Goal: Transaction & Acquisition: Purchase product/service

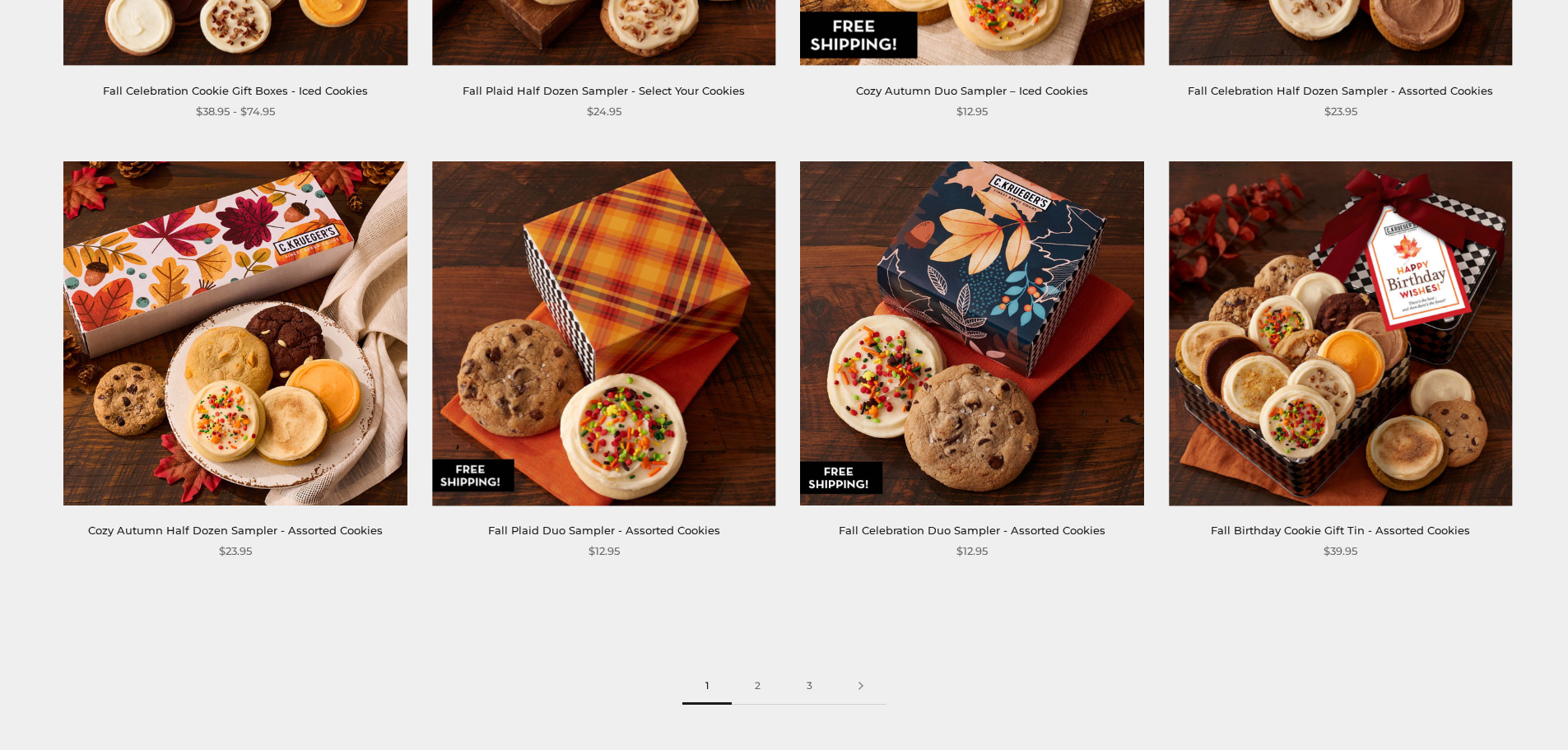
scroll to position [2417, 0]
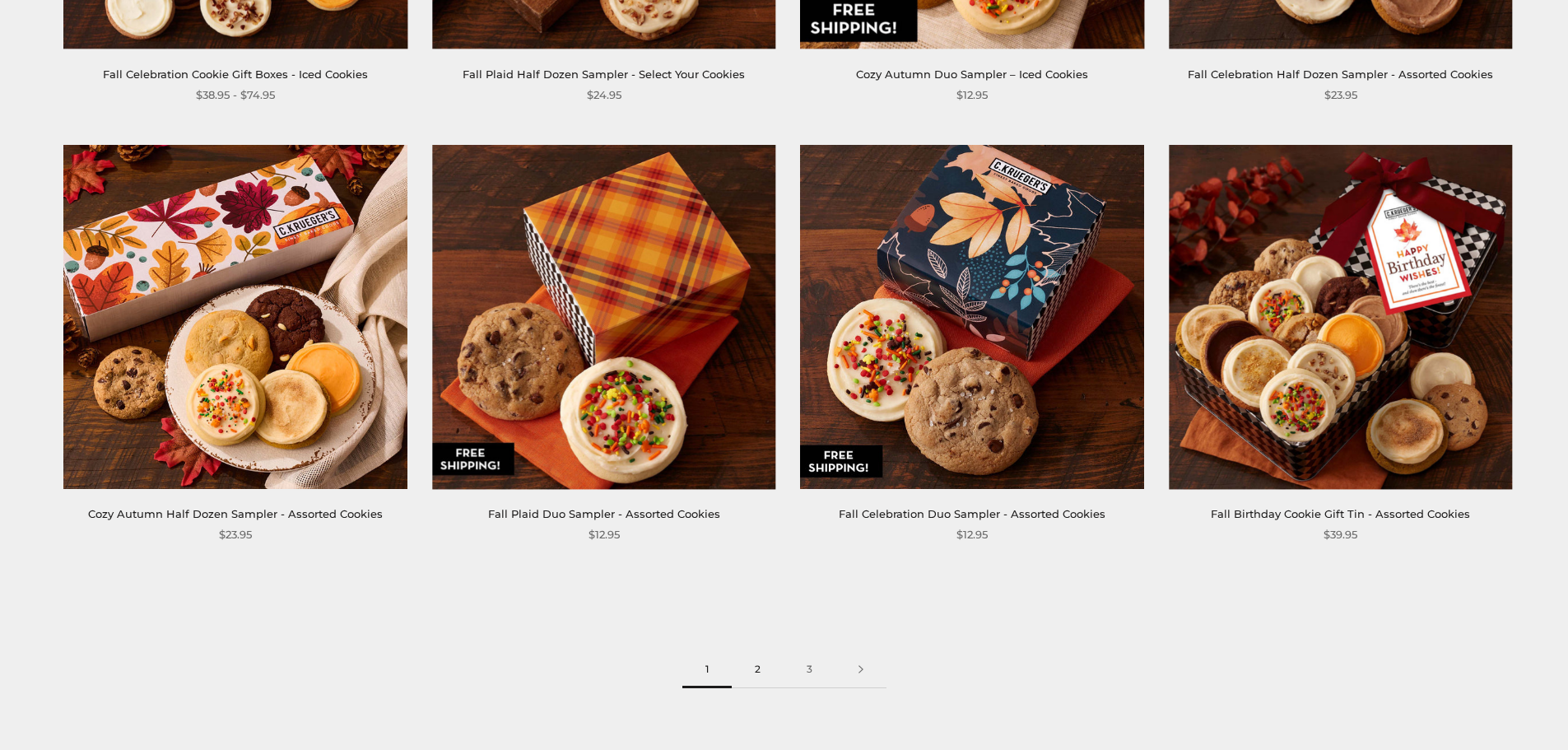
click at [754, 668] on link "2" at bounding box center [757, 669] width 52 height 37
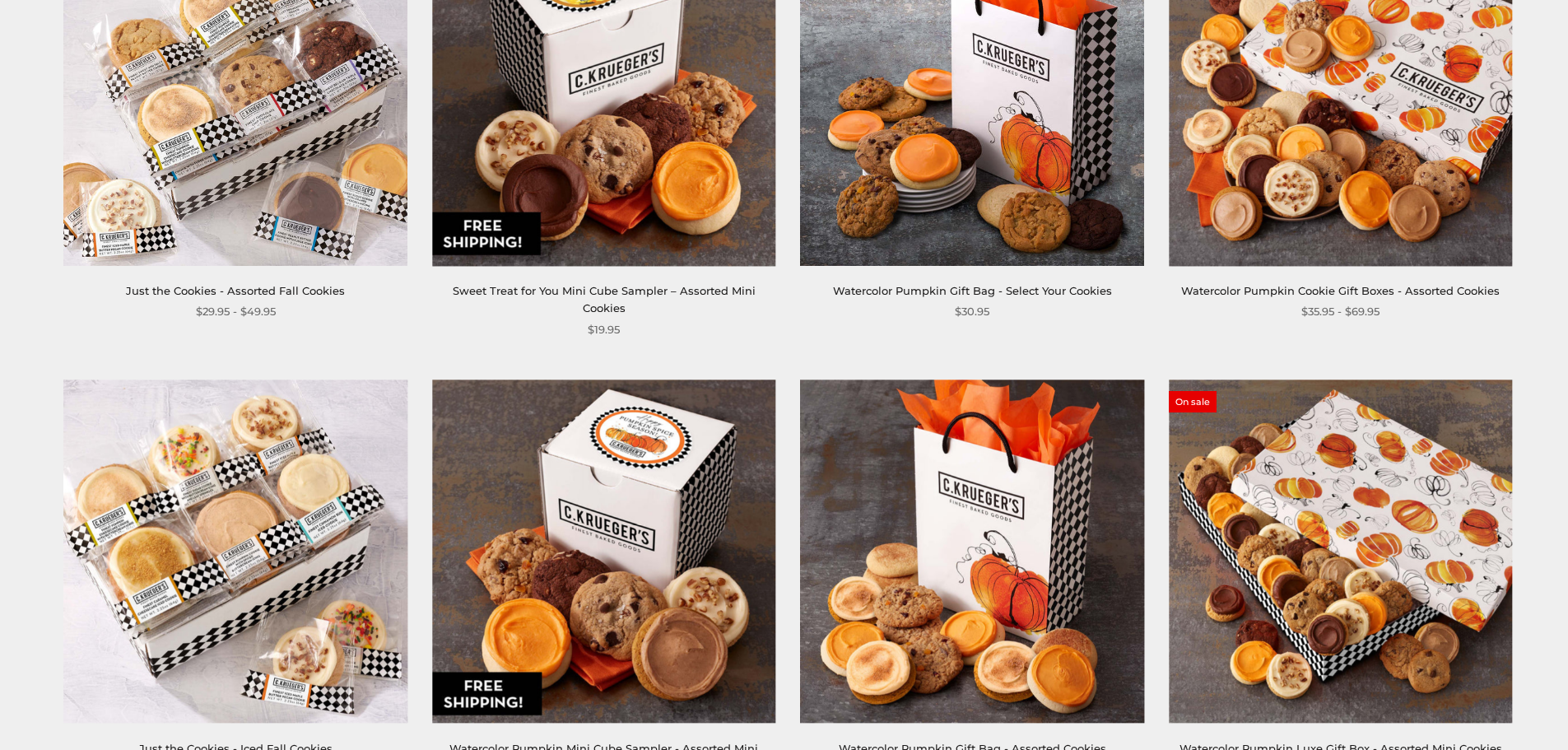
scroll to position [1517, 0]
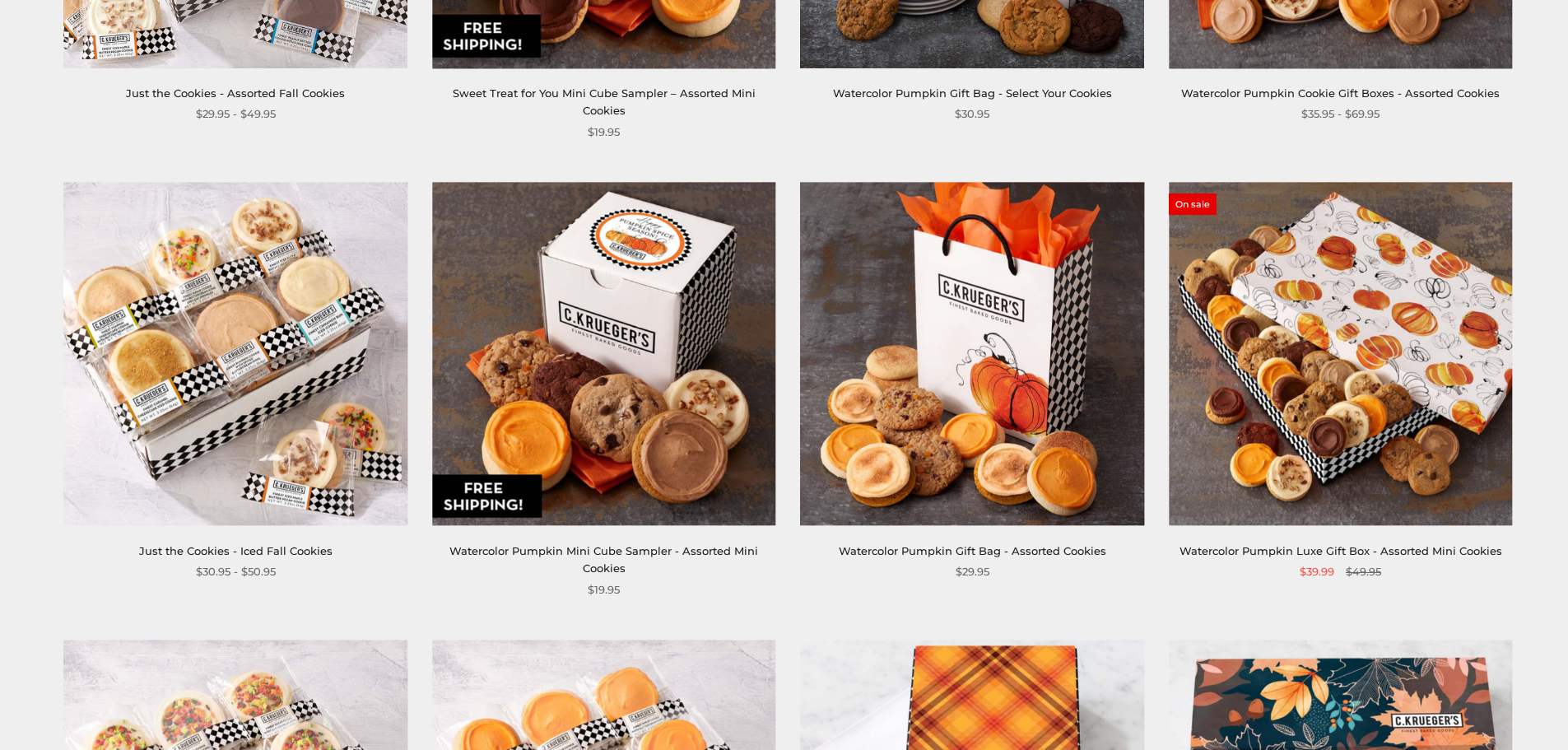
click at [1373, 333] on img at bounding box center [1339, 353] width 343 height 343
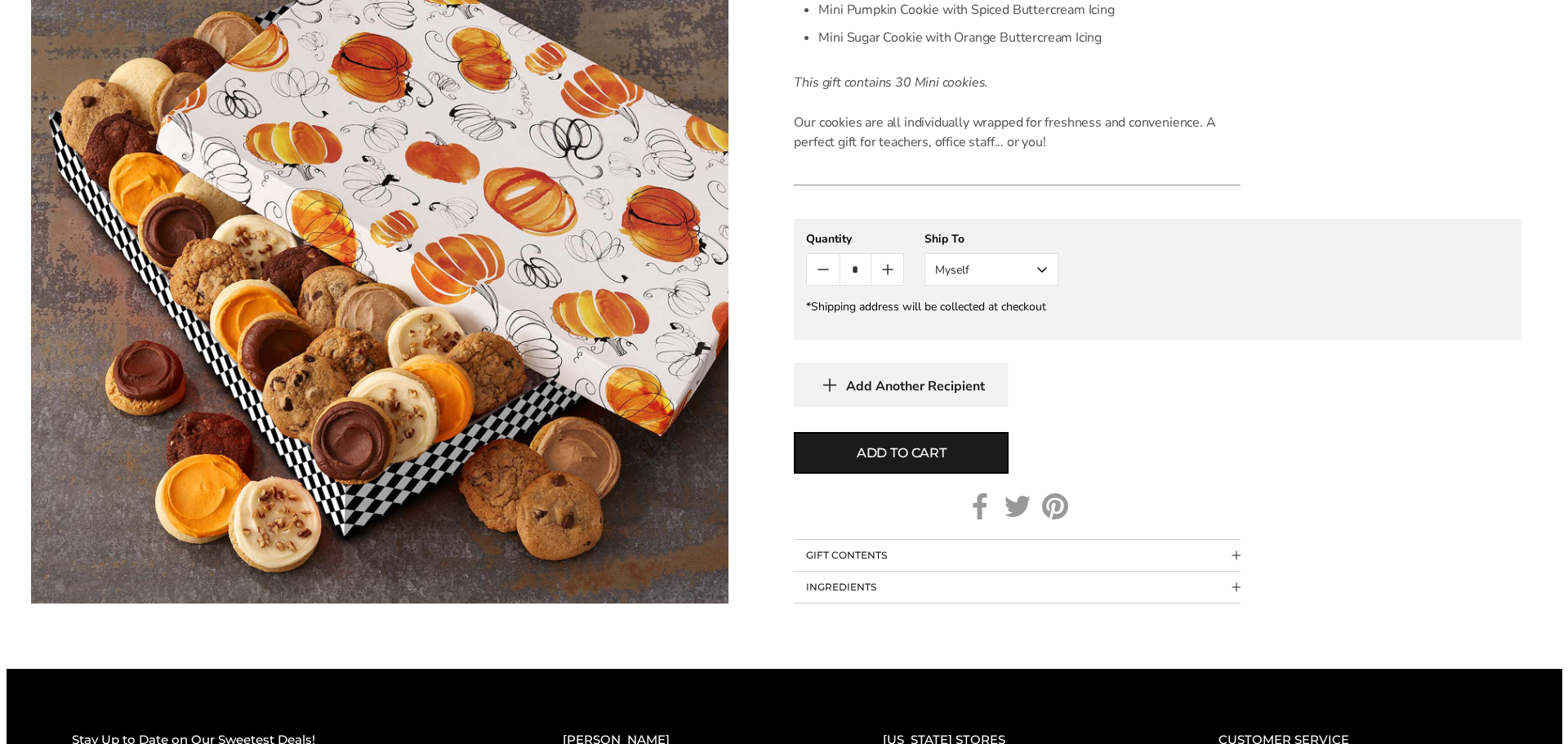
scroll to position [817, 0]
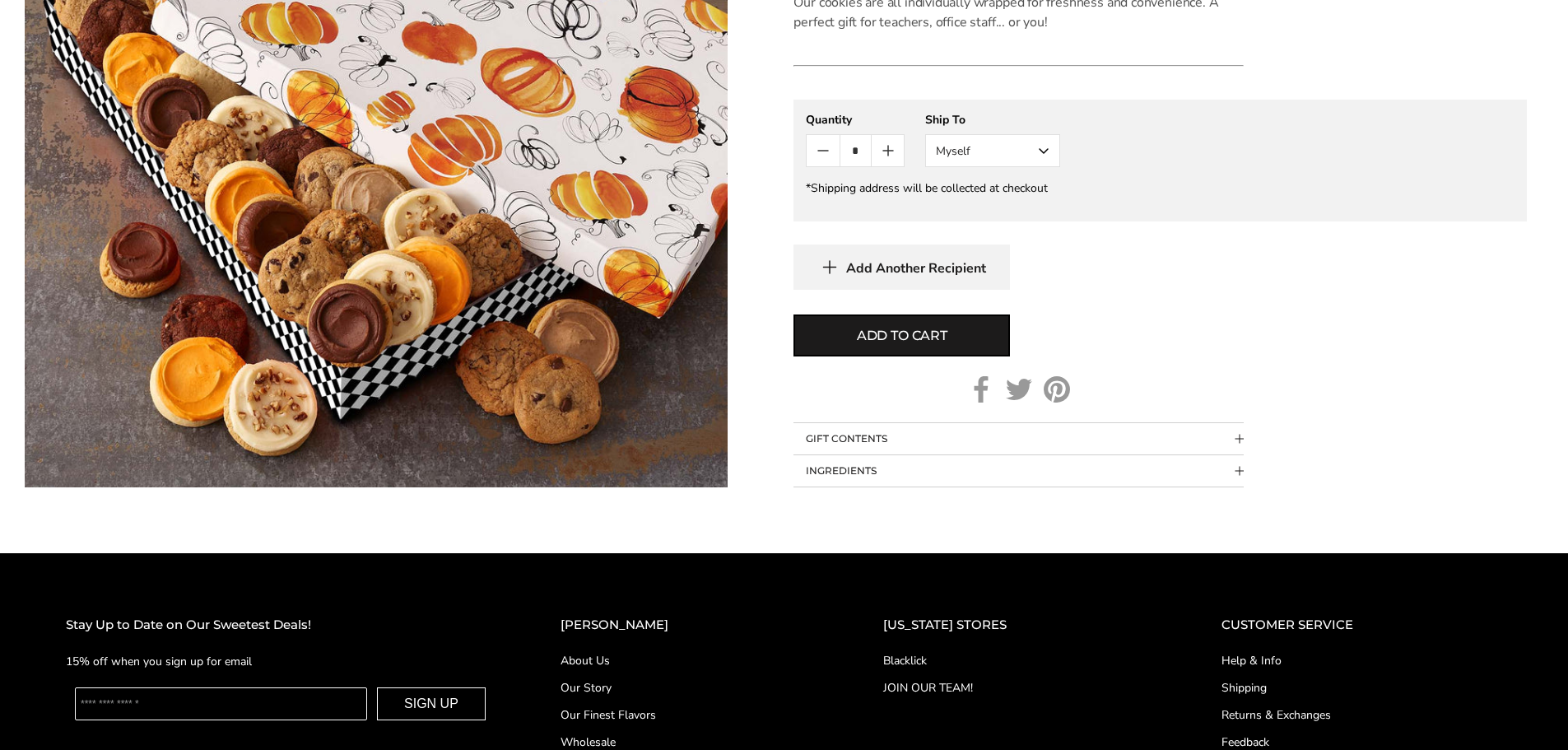
click at [883, 150] on icon "Count plus" at bounding box center [887, 151] width 20 height 20
click at [932, 337] on span "Add to cart" at bounding box center [902, 335] width 90 height 20
type input "*"
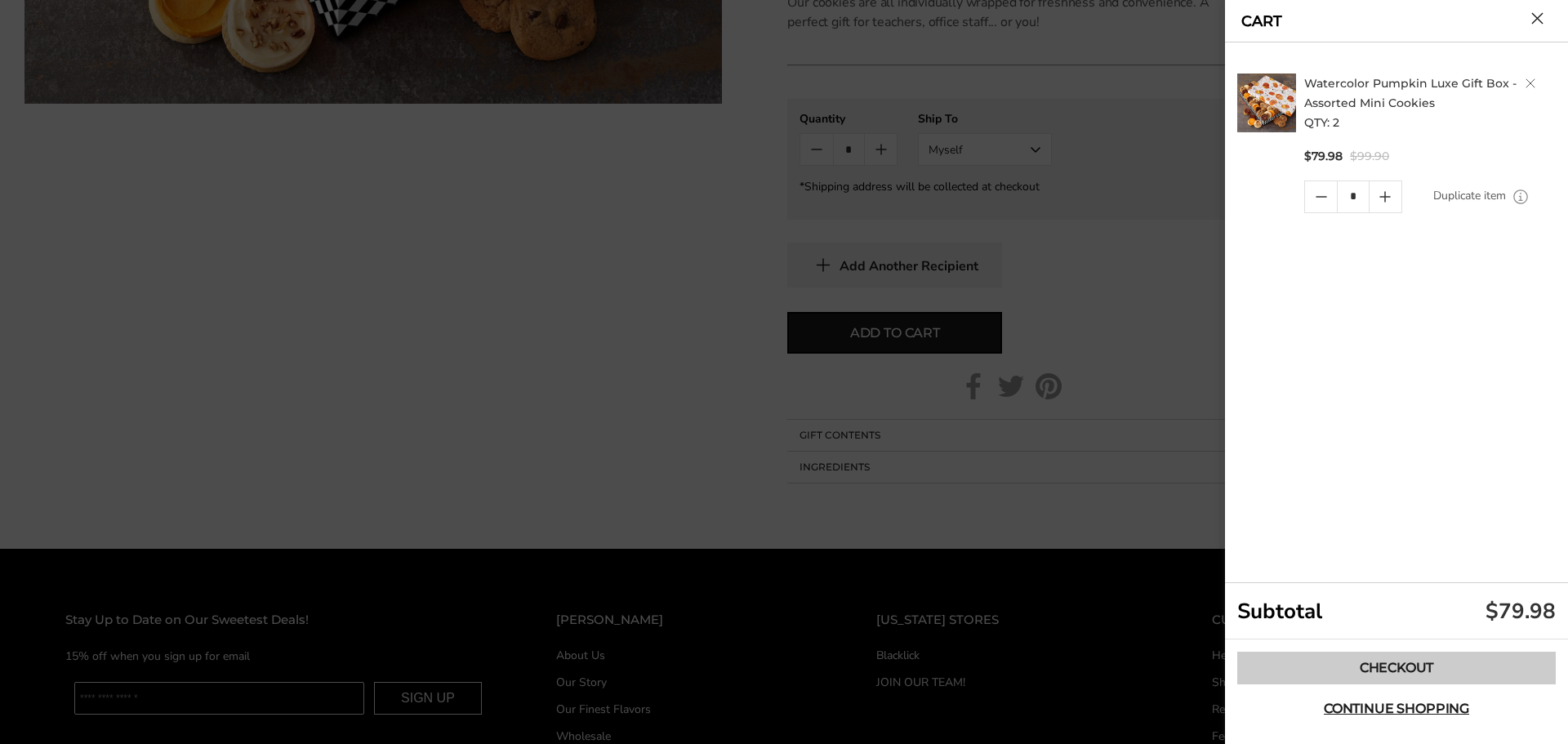
click at [1426, 668] on link "Checkout" at bounding box center [1395, 667] width 318 height 33
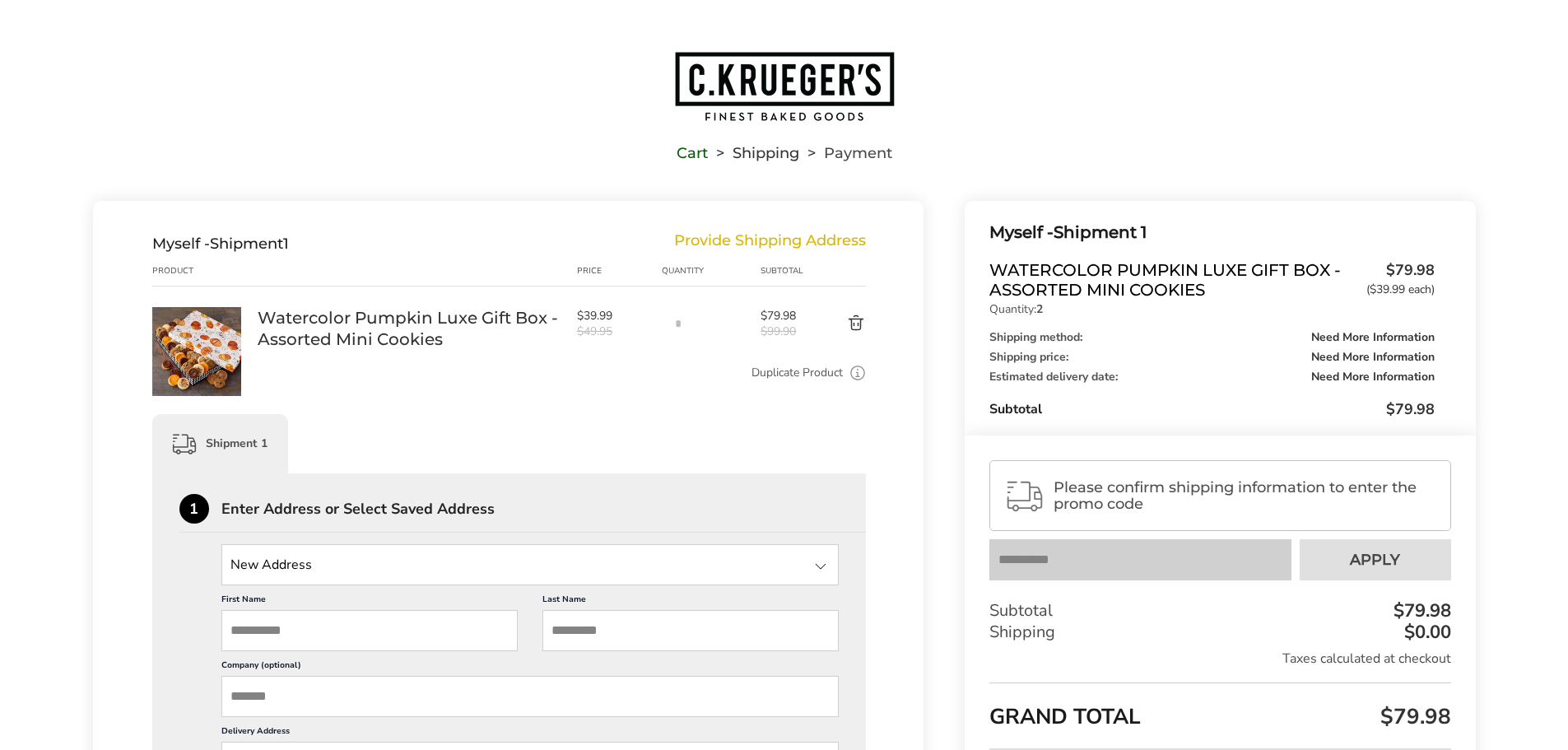
click at [350, 569] on input "State" at bounding box center [530, 565] width 618 height 41
type input "**********"
type input "****"
type input "******"
type input "*****"
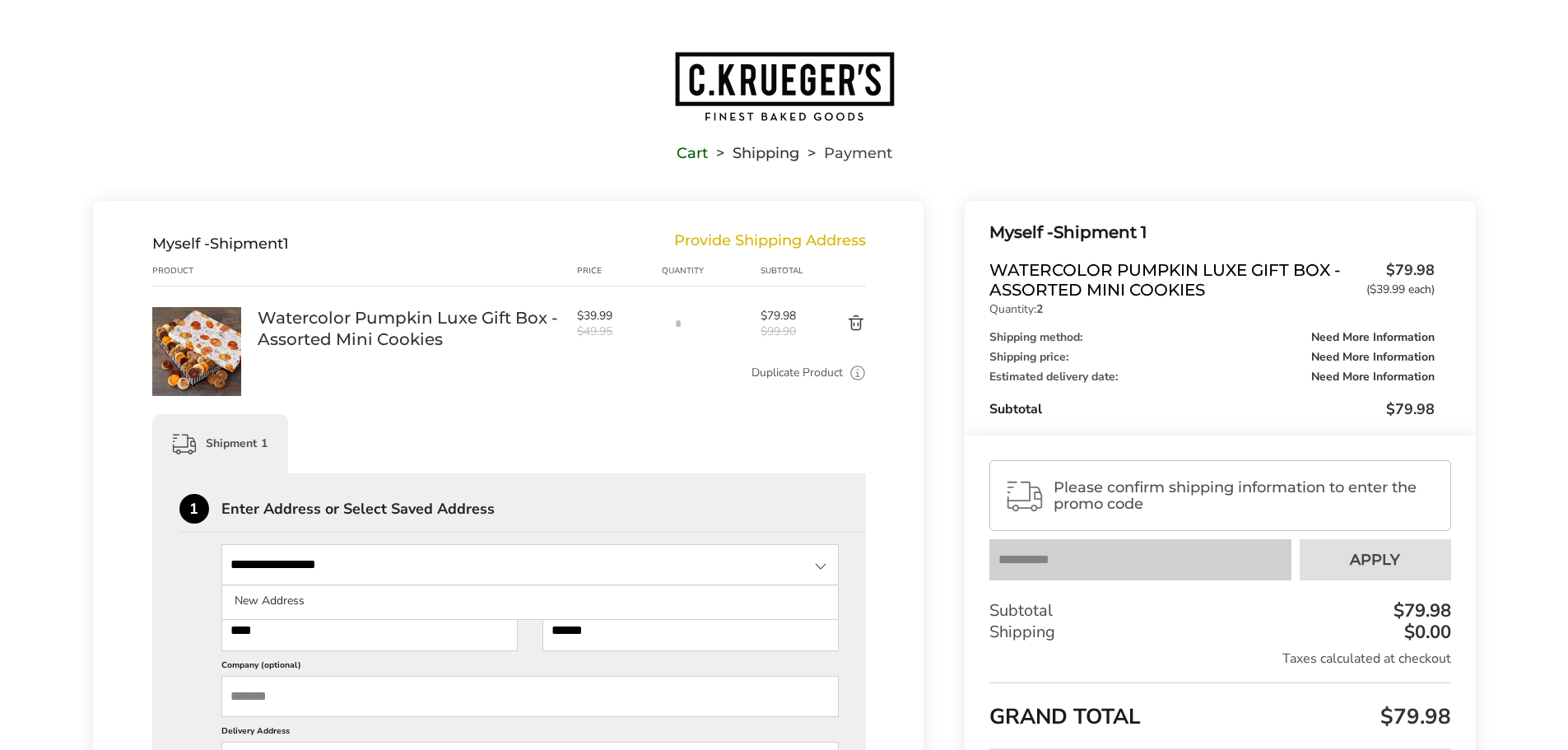
type input "**********"
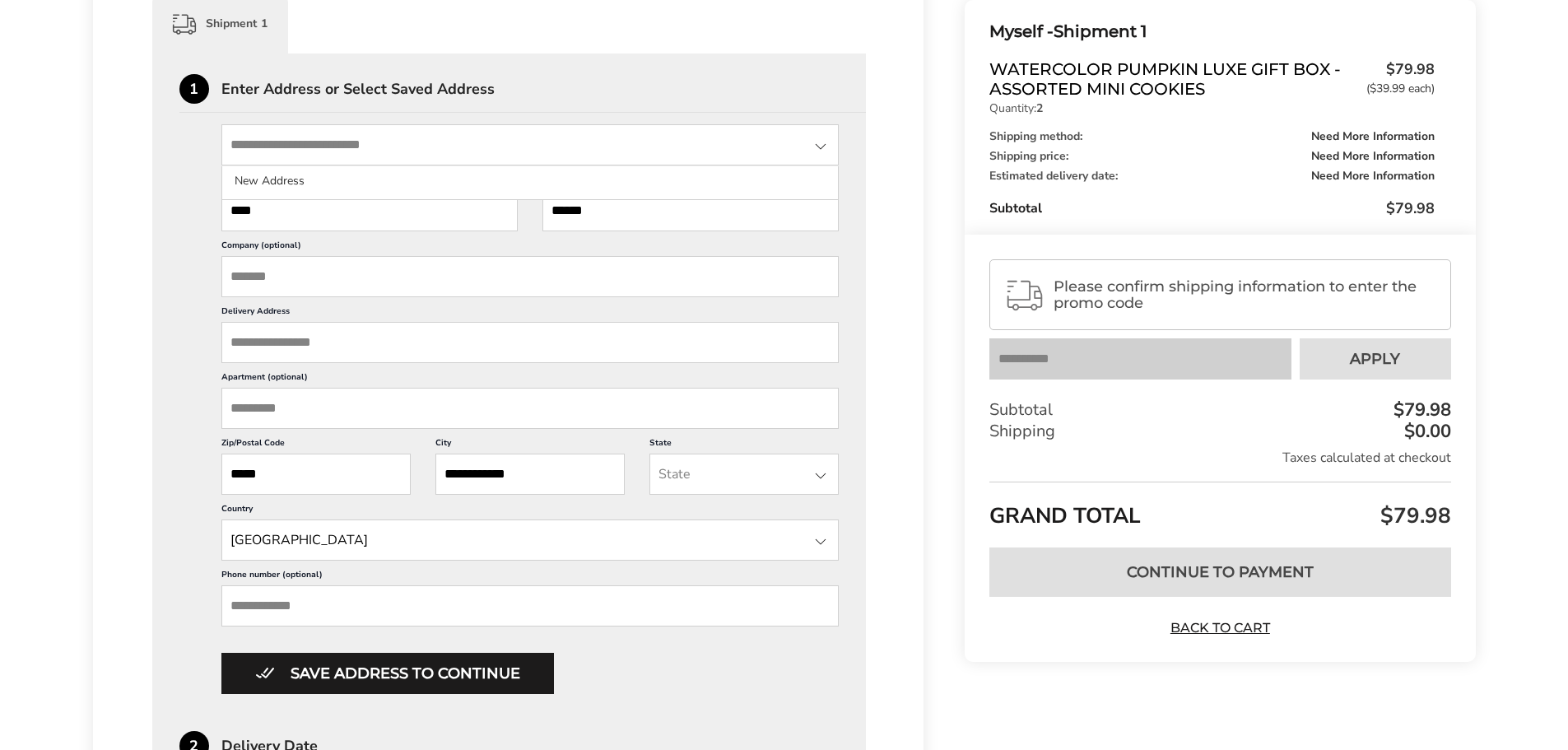
scroll to position [398, 0]
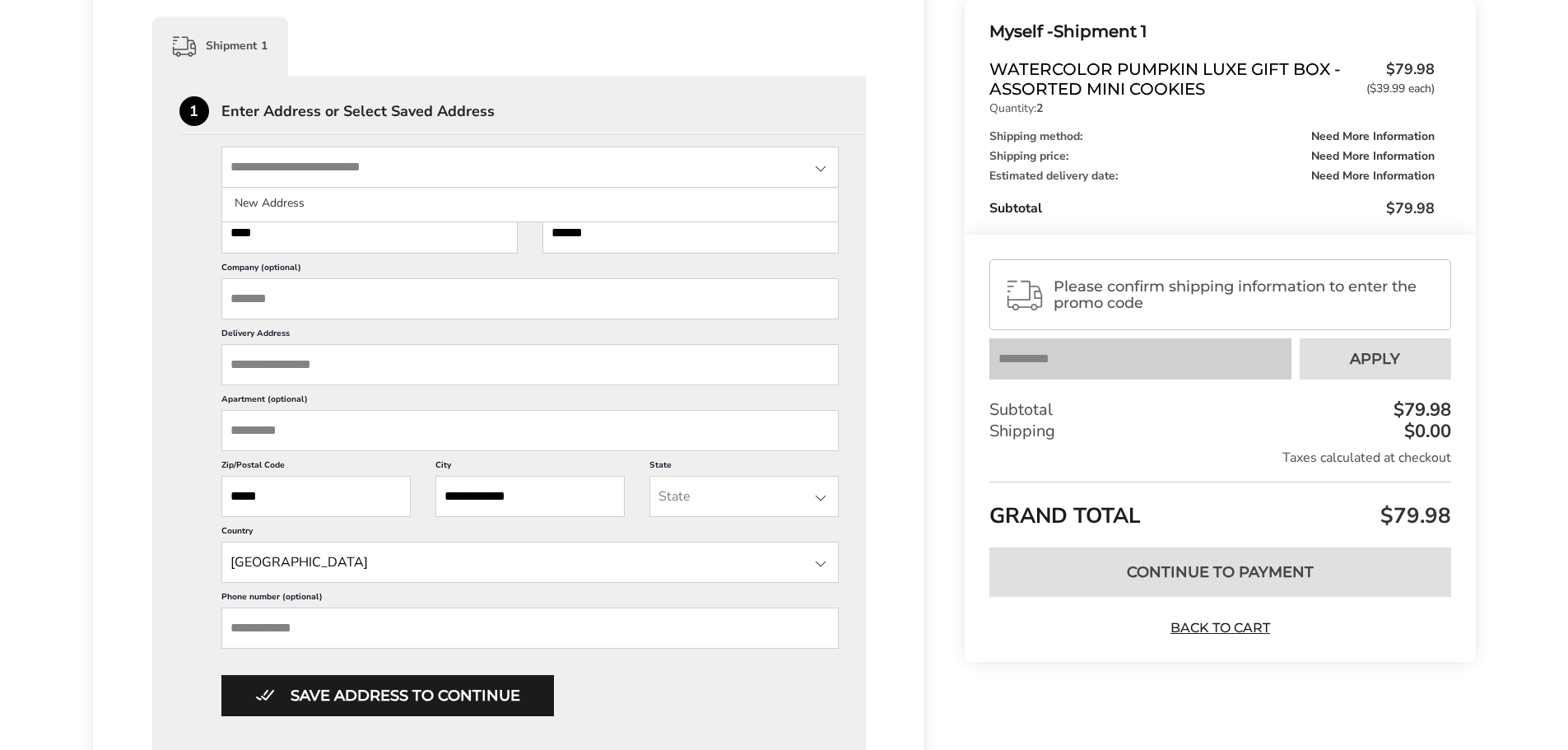
click at [825, 168] on div at bounding box center [820, 168] width 20 height 20
click at [824, 168] on div at bounding box center [820, 168] width 20 height 20
click at [404, 371] on input "Delivery Address" at bounding box center [530, 365] width 618 height 41
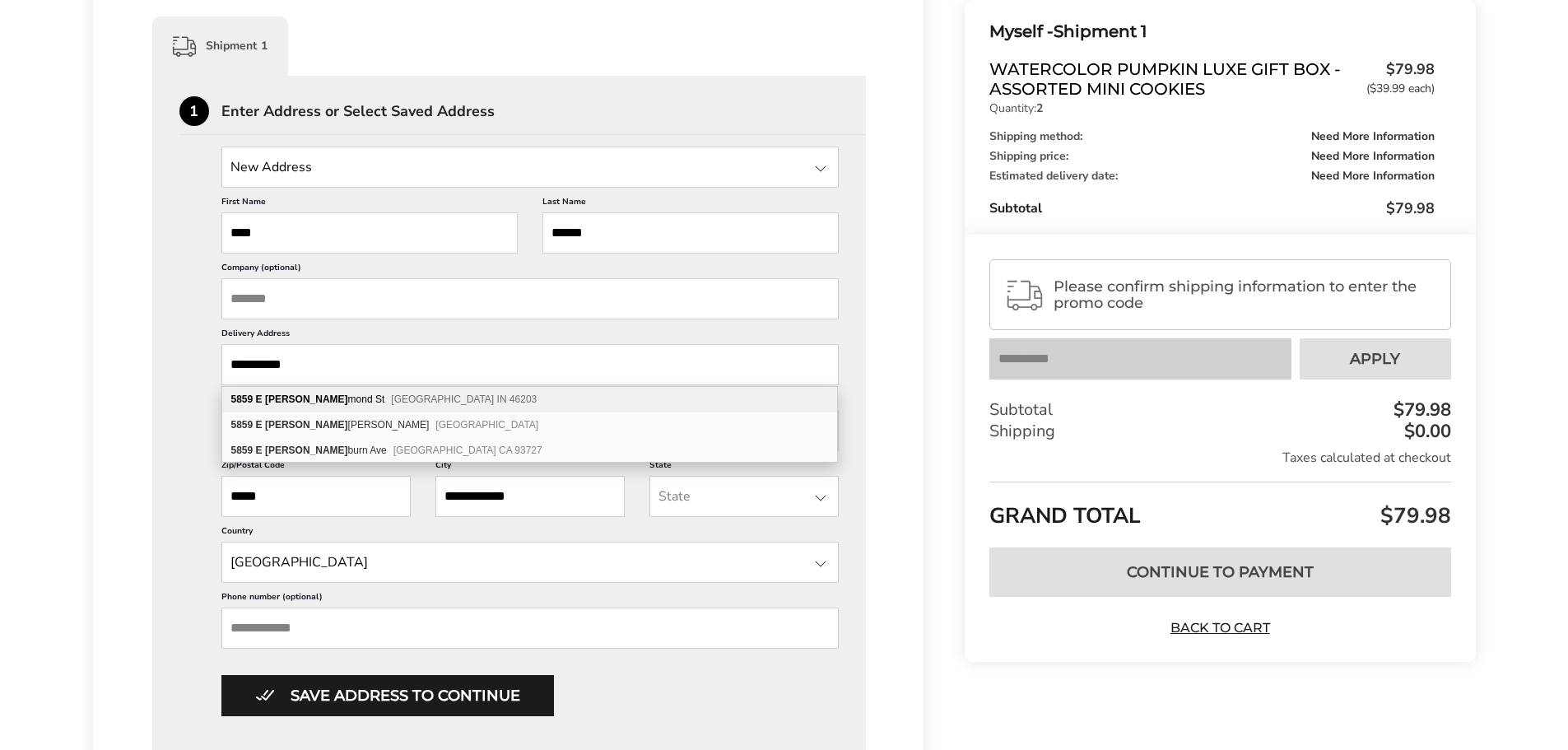
click at [391, 405] on span "Indianapolis IN 46203" at bounding box center [464, 399] width 146 height 11
type input "**********"
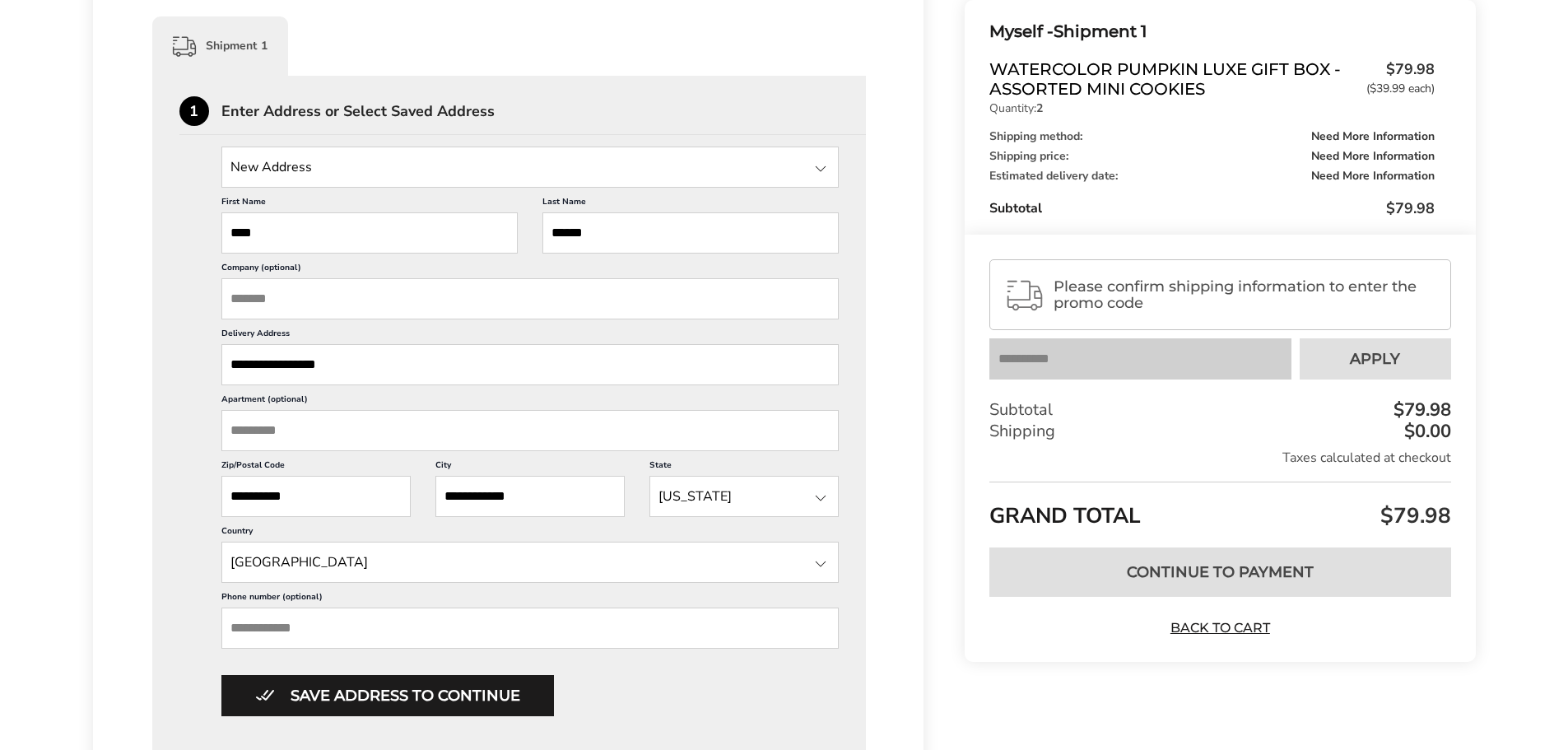
click at [128, 498] on div "**********" at bounding box center [509, 532] width 832 height 1458
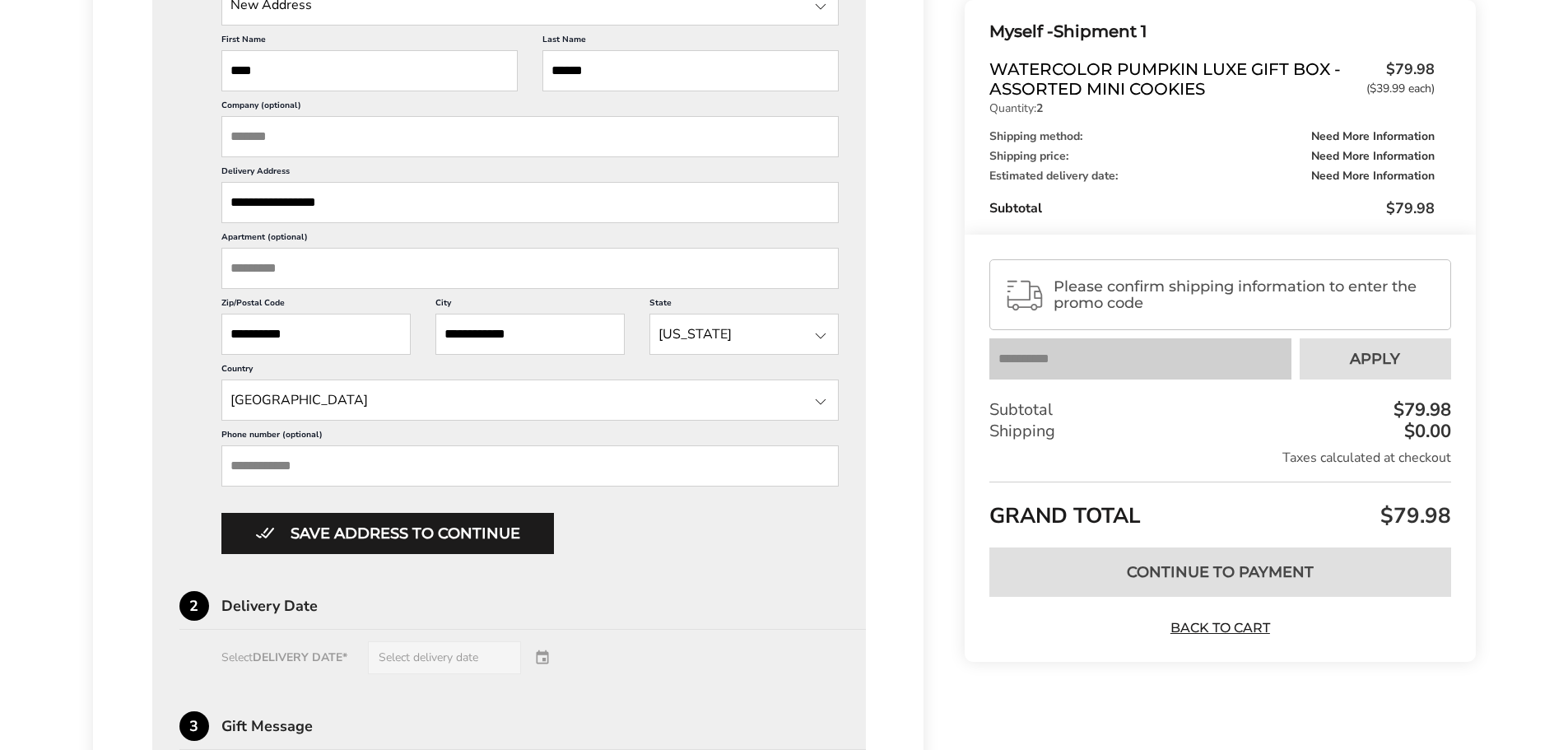
scroll to position [672, 0]
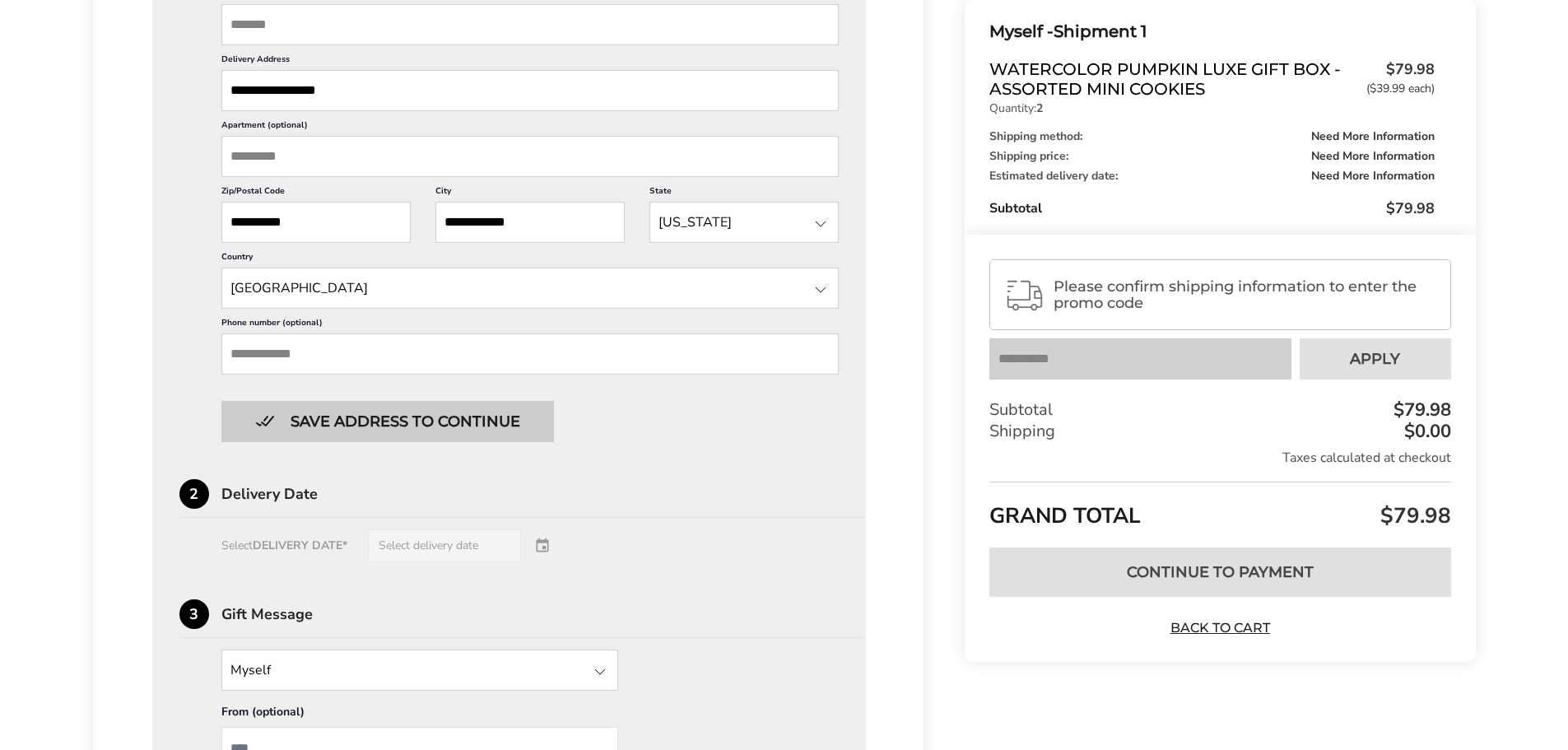
click at [350, 420] on button "Save address to continue" at bounding box center [387, 422] width 332 height 41
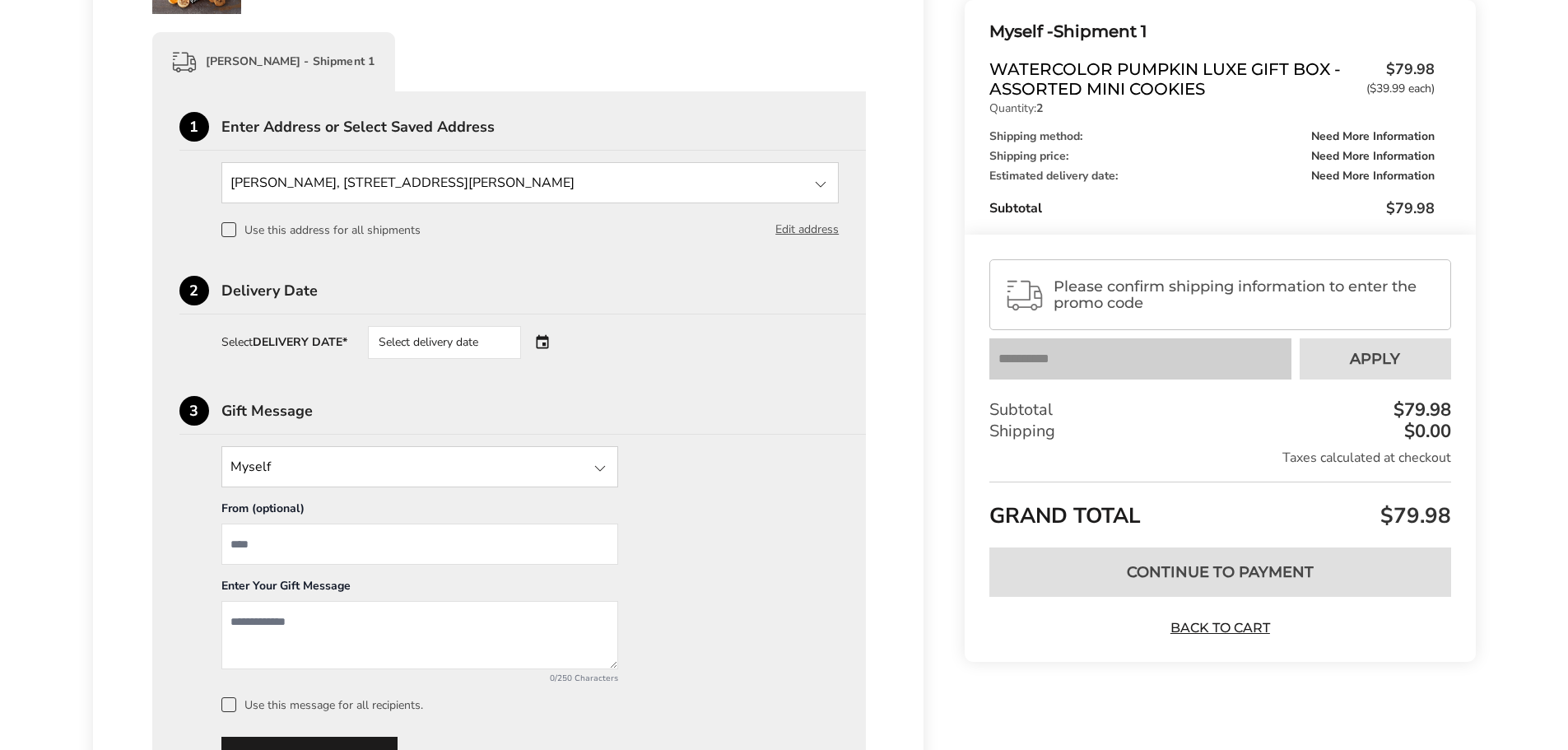
scroll to position [425, 0]
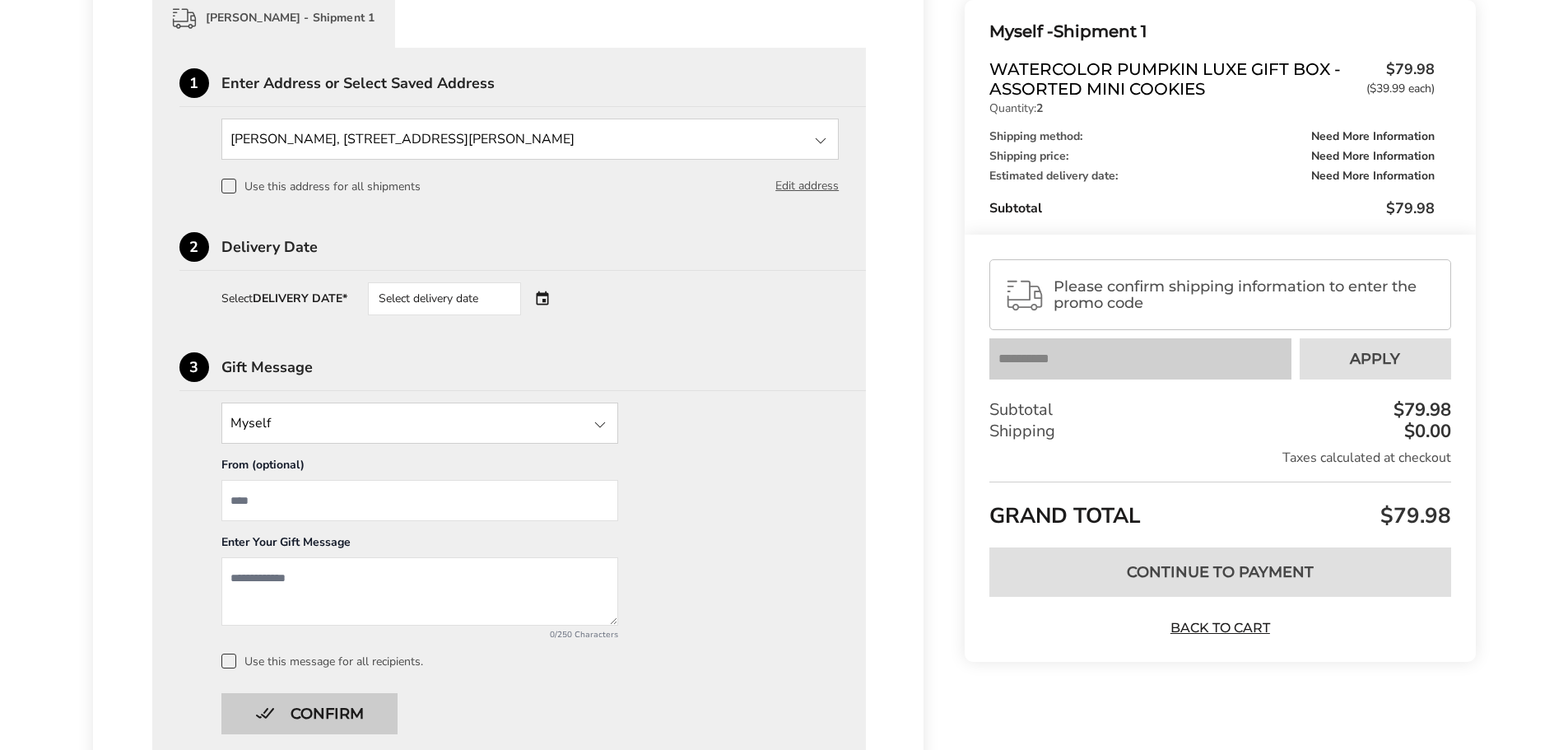
click at [308, 708] on button "Confirm" at bounding box center [309, 714] width 176 height 41
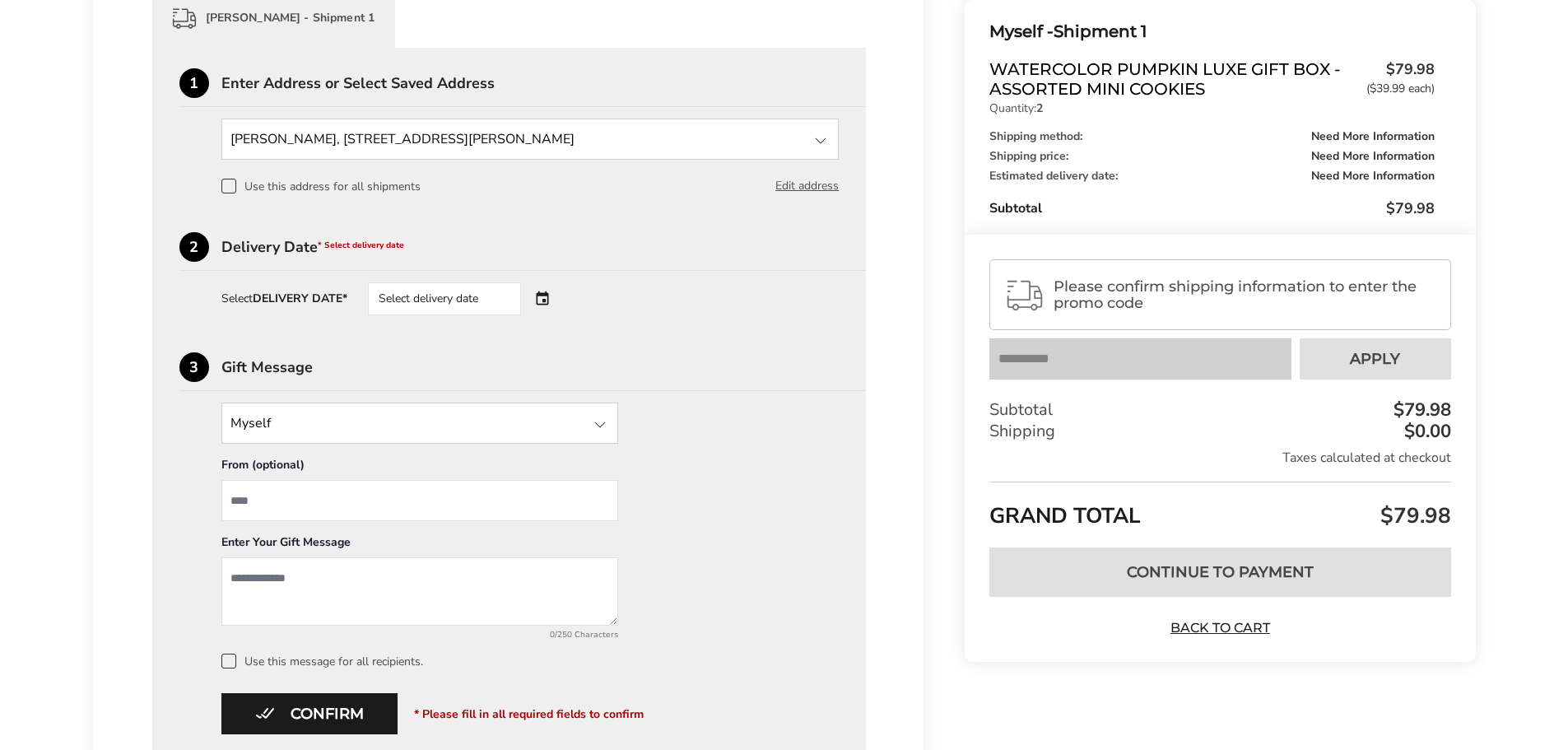
click at [474, 297] on div "Select delivery date" at bounding box center [444, 298] width 153 height 33
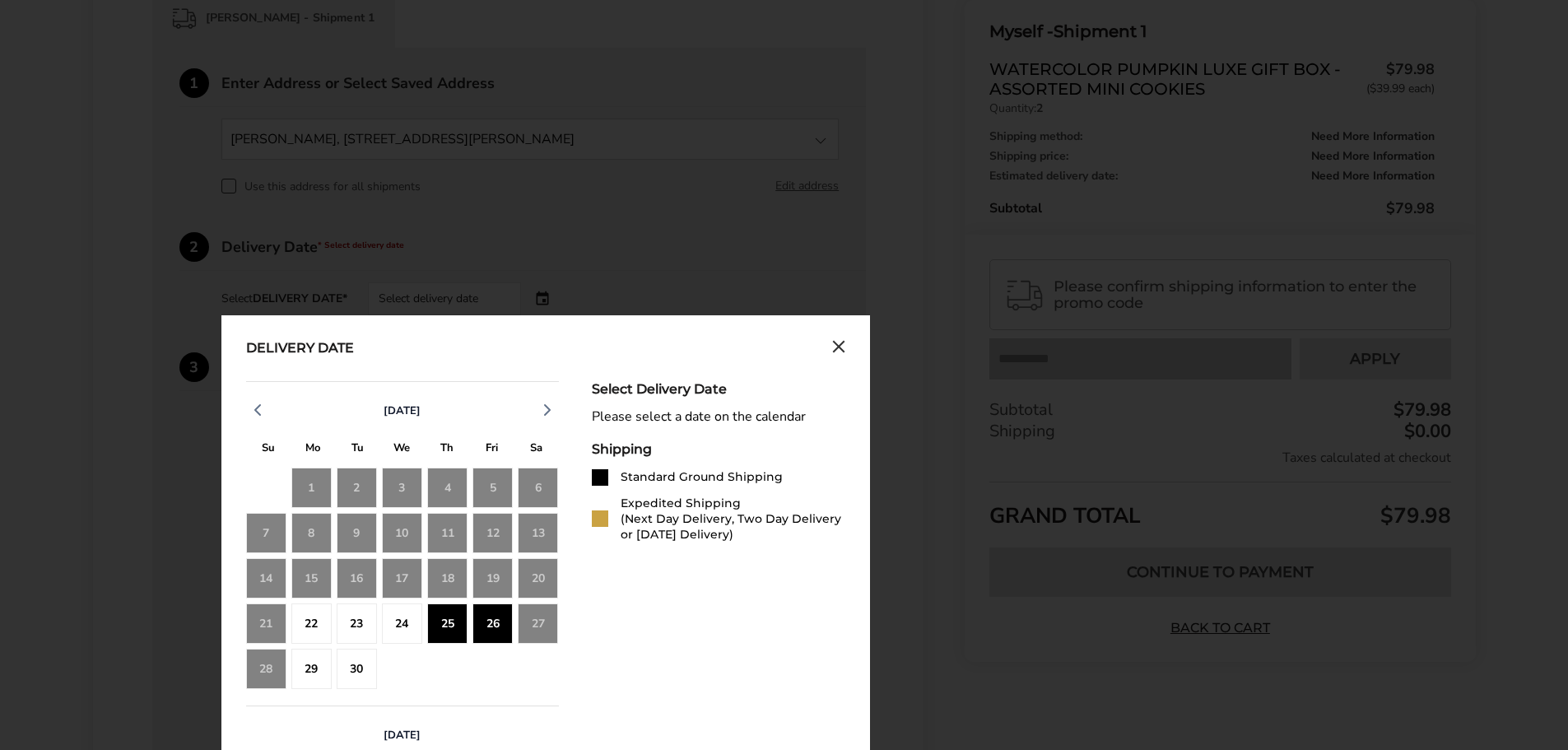
click at [489, 622] on div "26" at bounding box center [492, 623] width 40 height 40
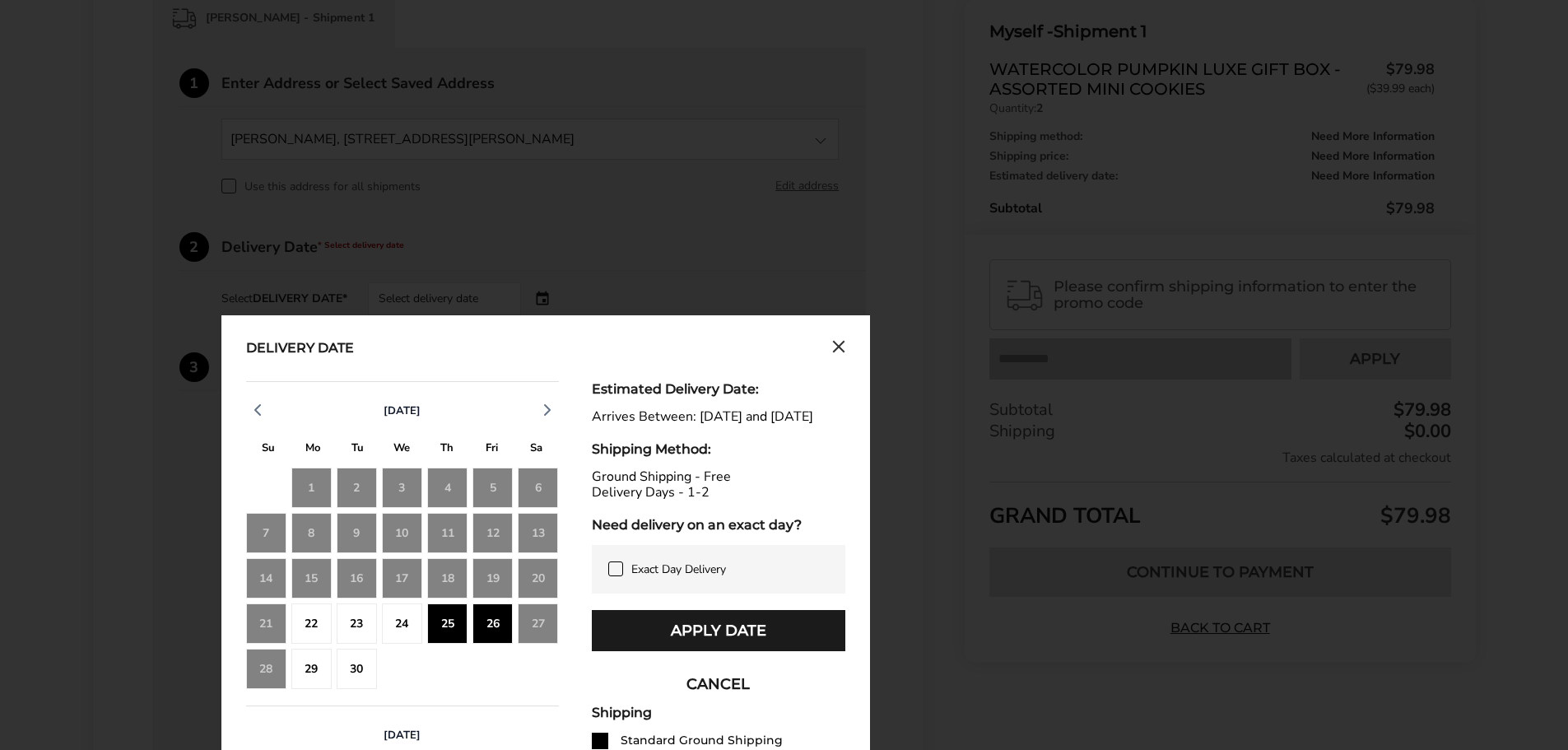
click at [317, 628] on div "22" at bounding box center [311, 623] width 40 height 40
click at [456, 679] on div "2" at bounding box center [447, 668] width 40 height 40
click at [703, 703] on button "CANCEL" at bounding box center [718, 684] width 253 height 41
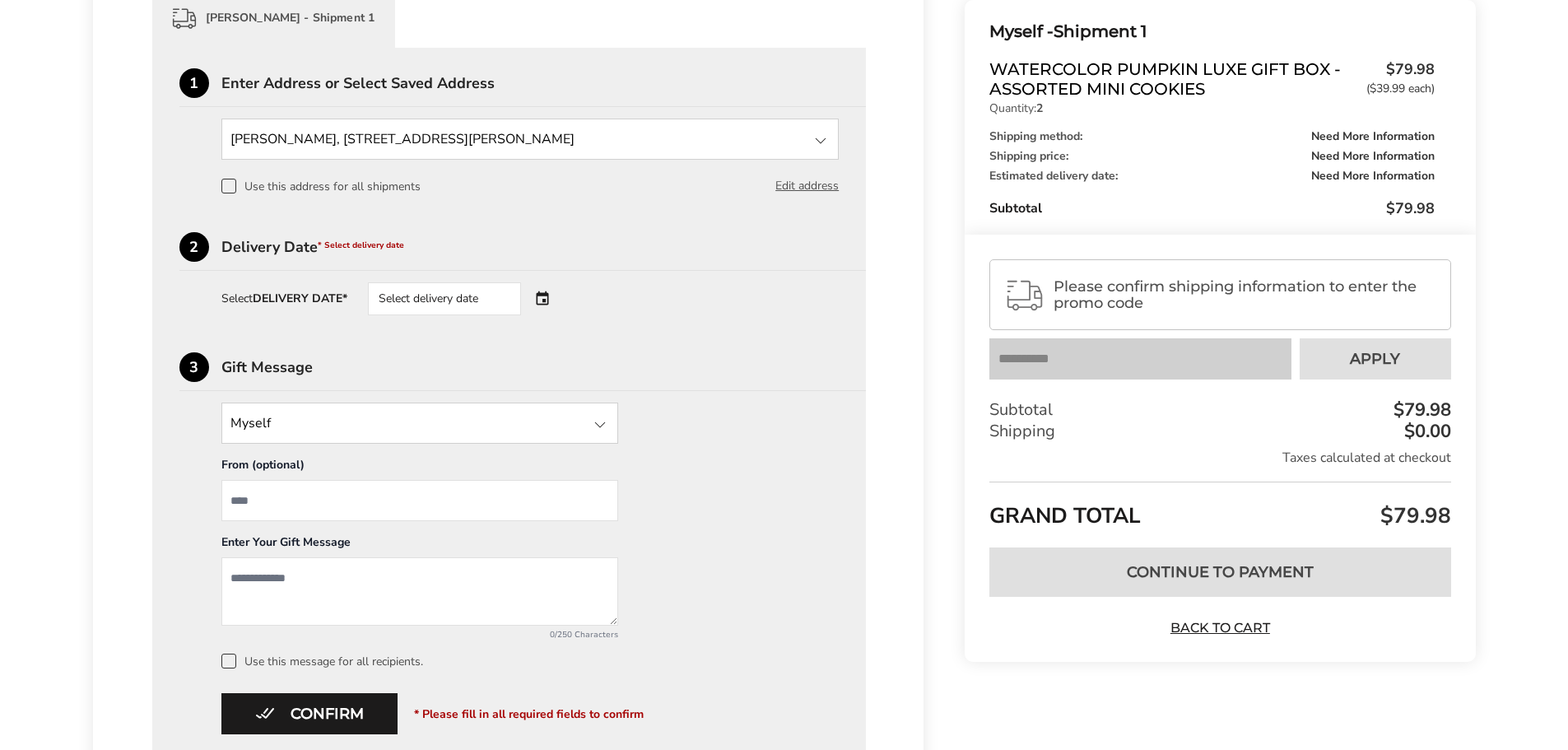
click at [490, 290] on div "Select delivery date" at bounding box center [444, 298] width 153 height 33
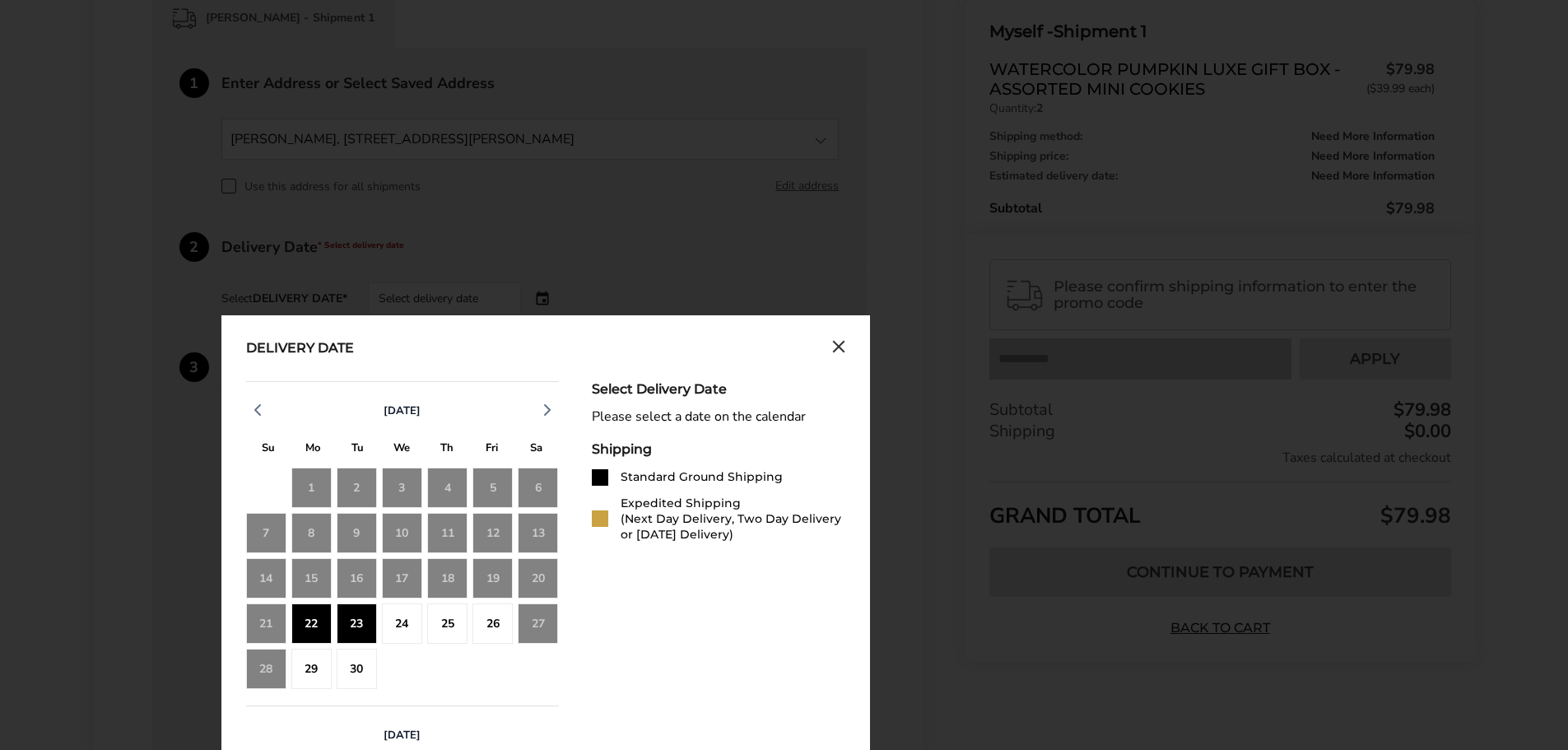
click at [310, 629] on div "22" at bounding box center [311, 623] width 40 height 40
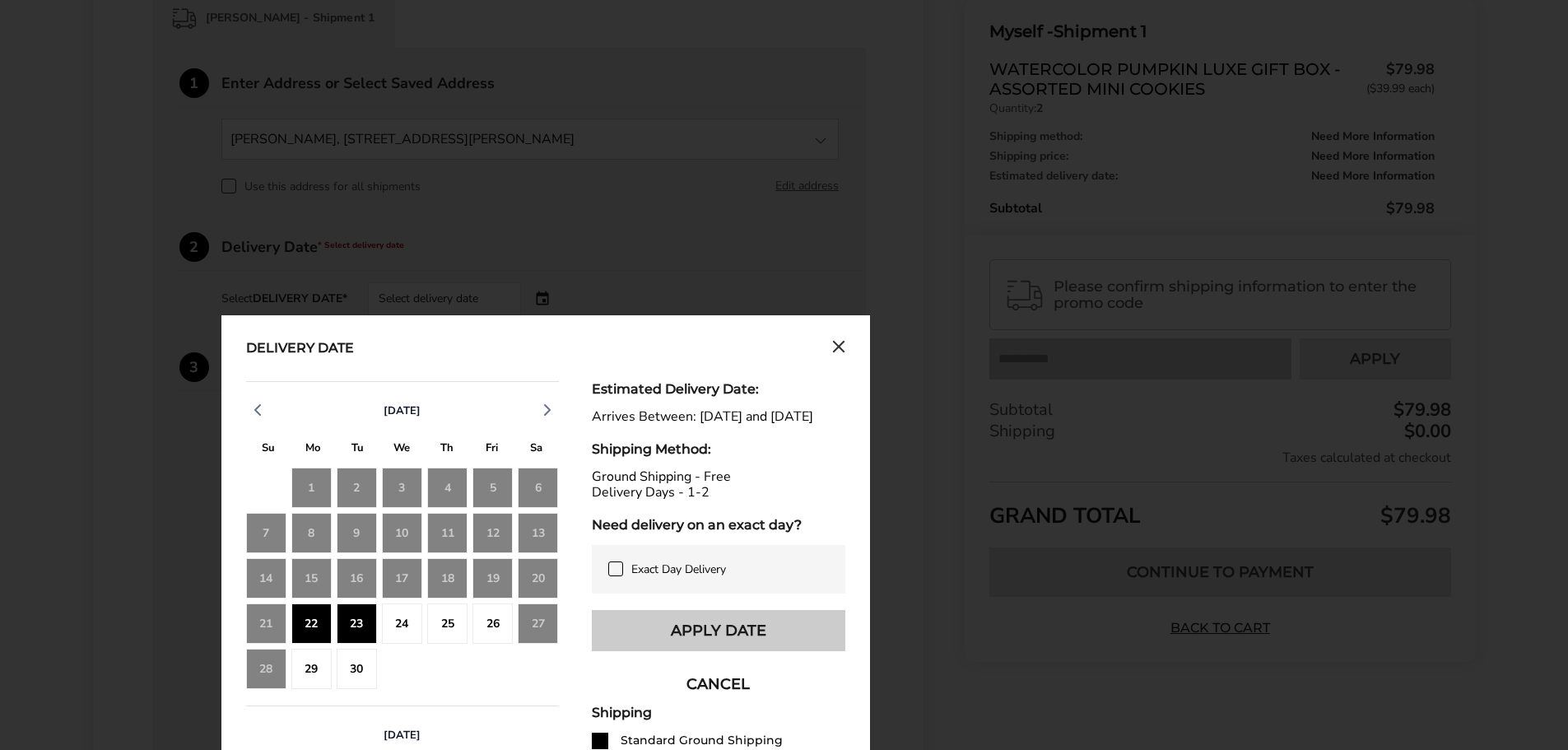
click at [723, 640] on button "Apply Date" at bounding box center [718, 630] width 253 height 41
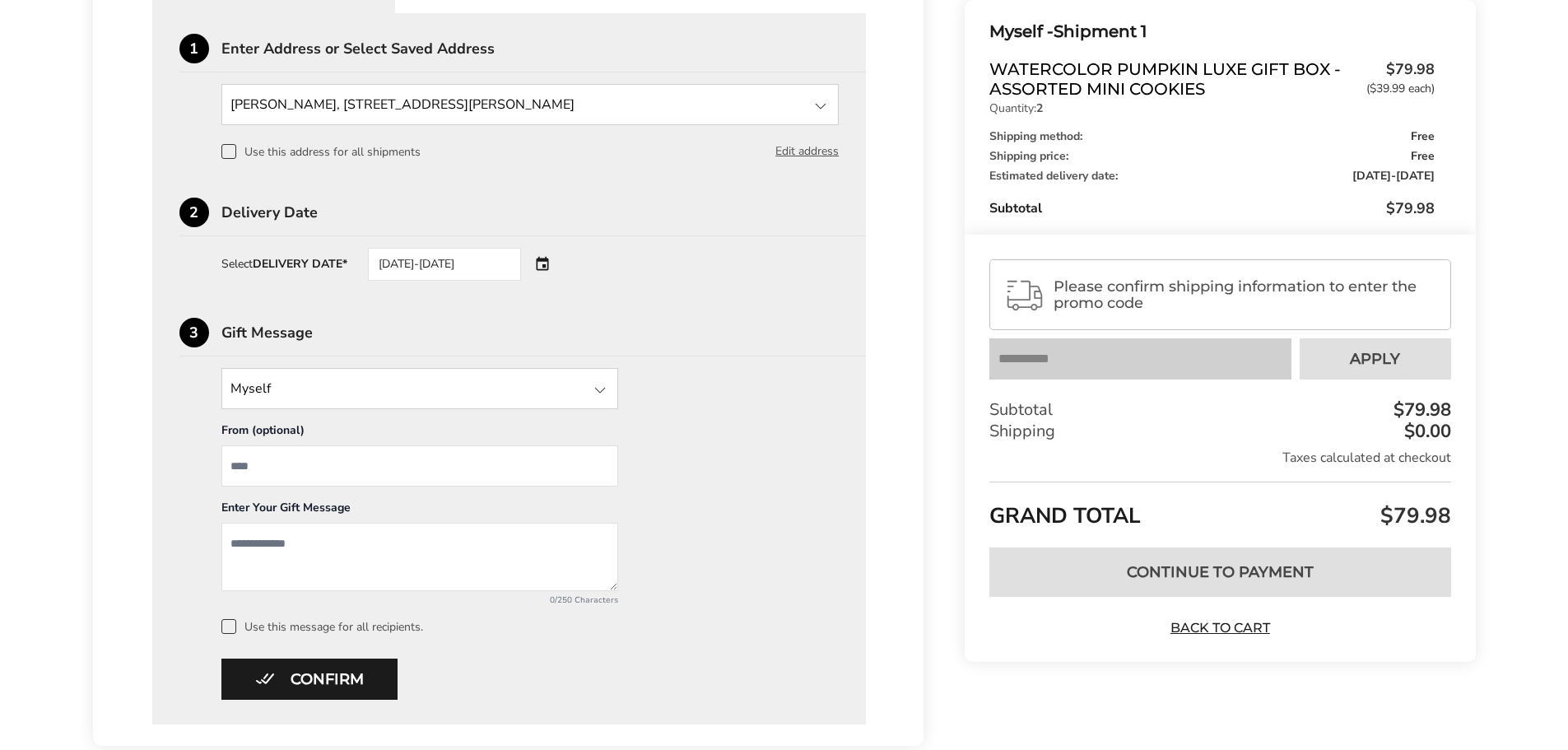
scroll to position [563, 0]
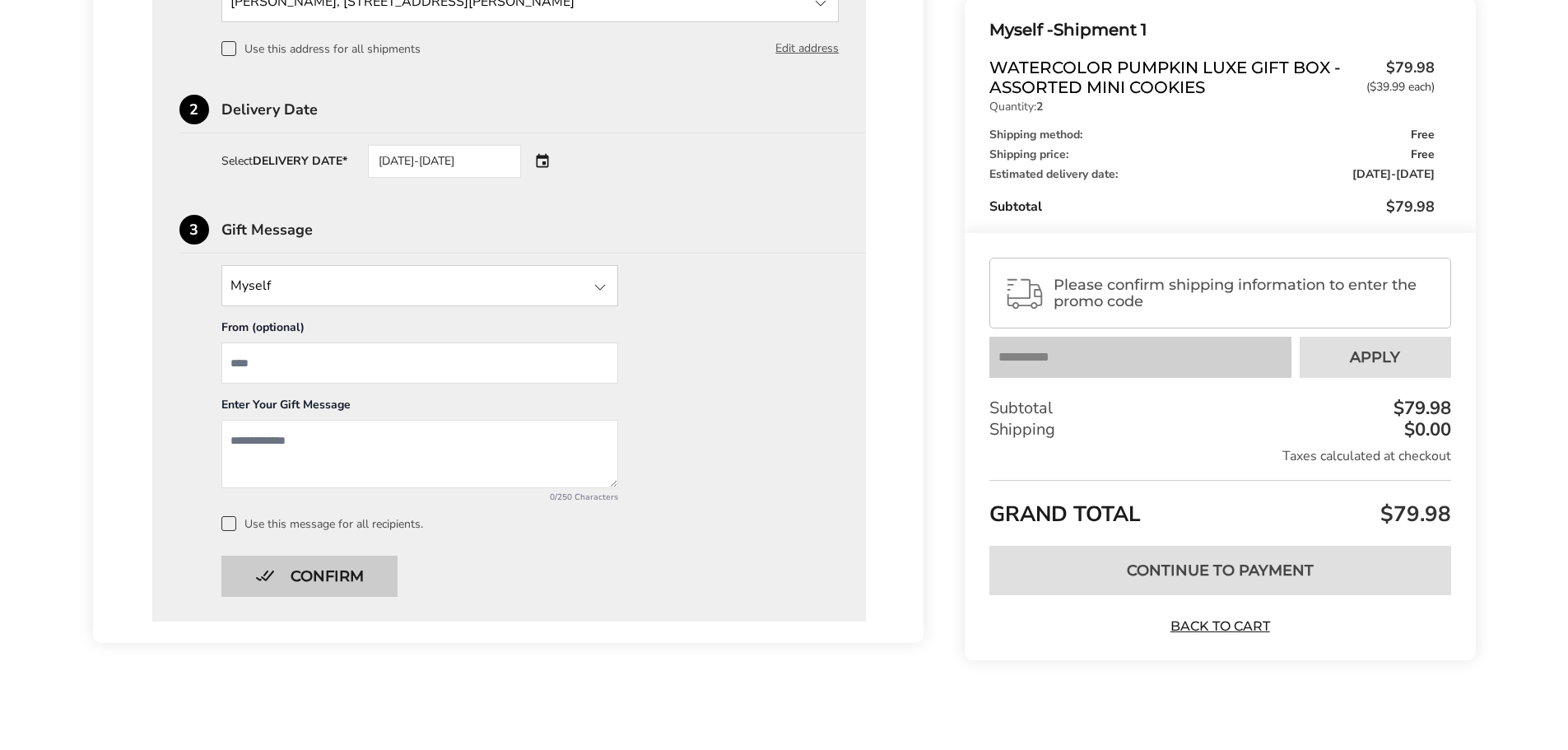
click at [331, 582] on button "Confirm" at bounding box center [309, 577] width 176 height 41
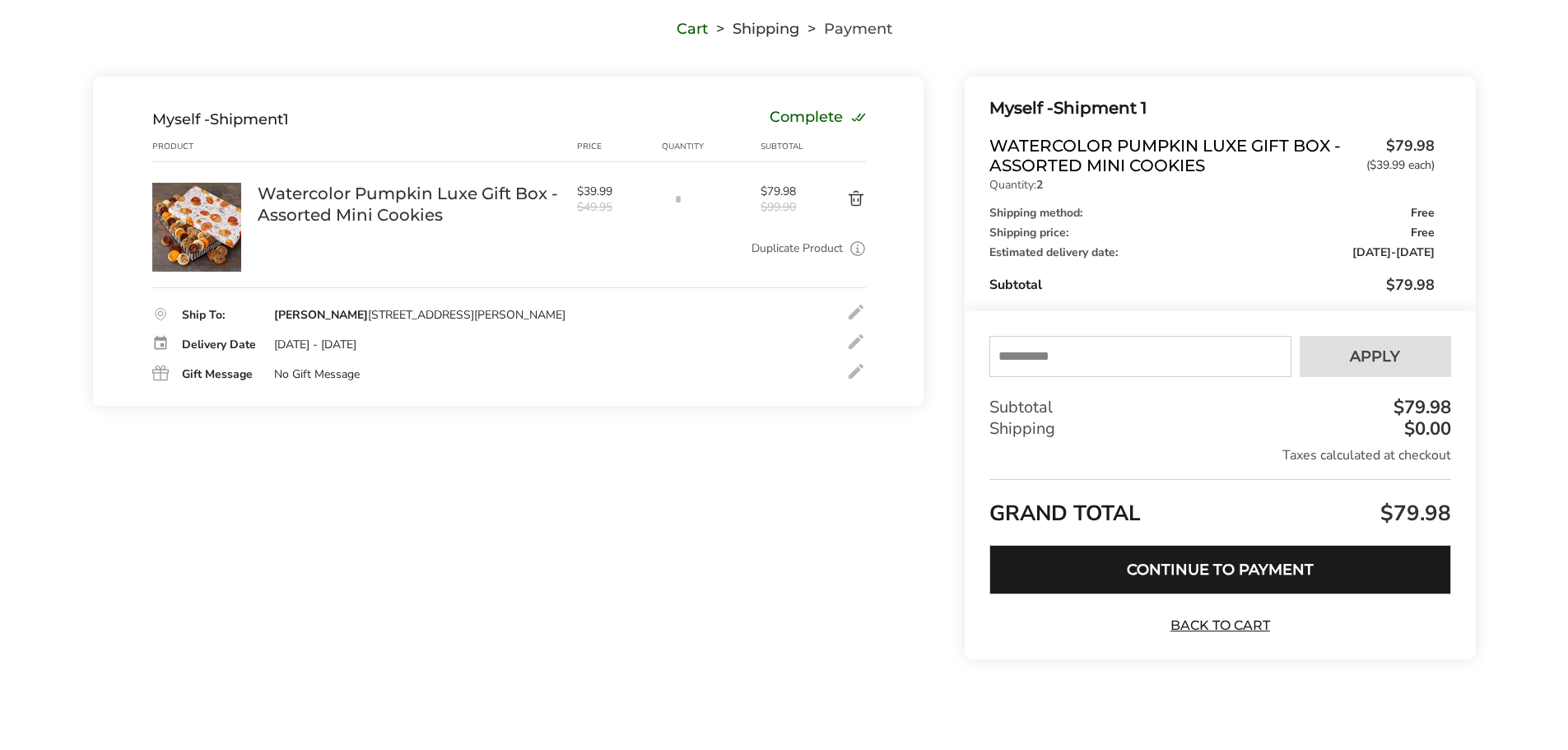
click at [1239, 569] on button "Continue to Payment" at bounding box center [1220, 569] width 461 height 49
